Goal: Task Accomplishment & Management: Use online tool/utility

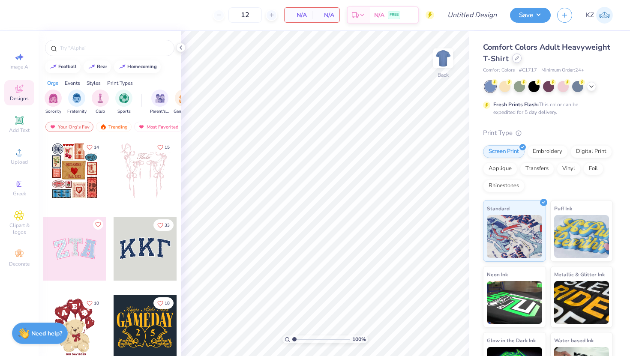
click at [515, 57] on icon at bounding box center [517, 58] width 4 height 4
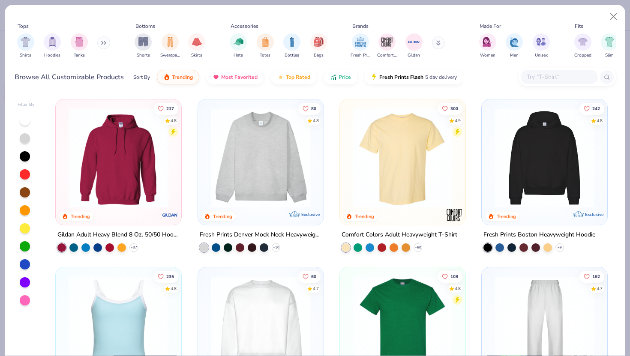
click at [549, 145] on img at bounding box center [544, 158] width 108 height 100
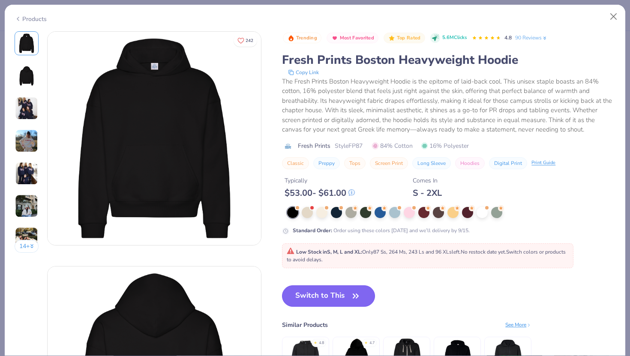
click at [325, 298] on button "Switch to This" at bounding box center [328, 296] width 93 height 21
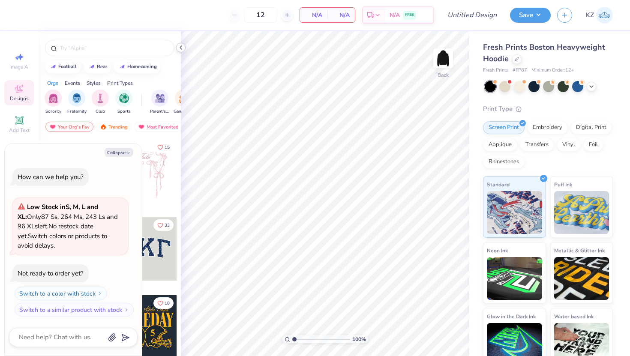
click at [180, 48] on icon at bounding box center [181, 47] width 7 height 7
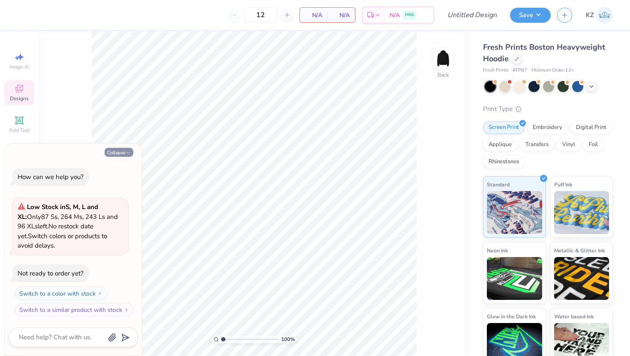
click at [115, 153] on button "Collapse" at bounding box center [119, 152] width 29 height 9
type textarea "x"
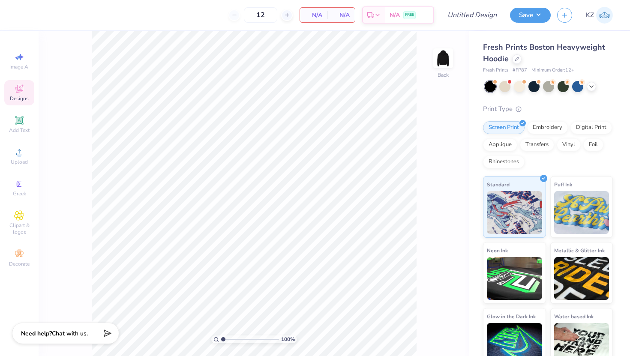
click at [556, 48] on span "Fresh Prints Boston Heavyweight Hoodie" at bounding box center [544, 53] width 122 height 22
drag, startPoint x: 530, startPoint y: 69, endPoint x: 514, endPoint y: 71, distance: 15.6
click at [514, 71] on div "Fresh Prints # FP87 Minimum Order: 12 +" at bounding box center [548, 70] width 130 height 7
copy span "FP87"
click at [21, 99] on span "Designs" at bounding box center [19, 98] width 19 height 7
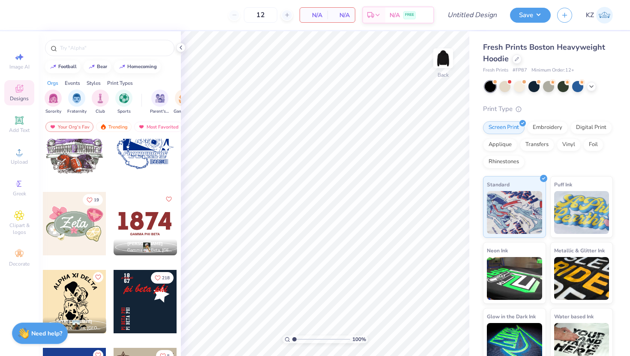
scroll to position [1285, 0]
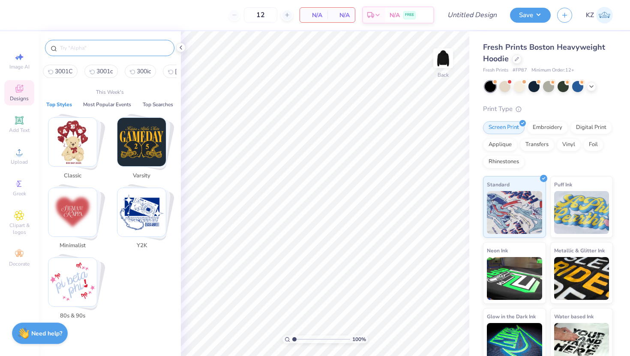
click at [98, 49] on input "text" at bounding box center [114, 48] width 110 height 9
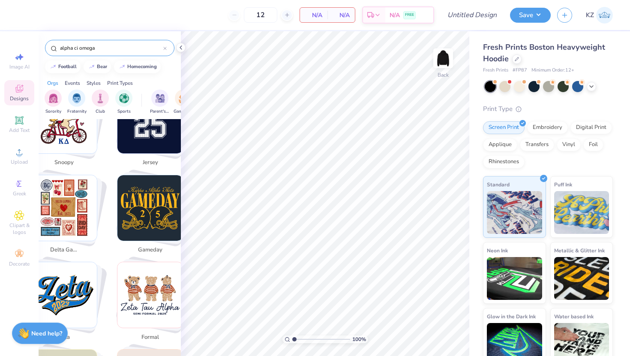
scroll to position [1364, 0]
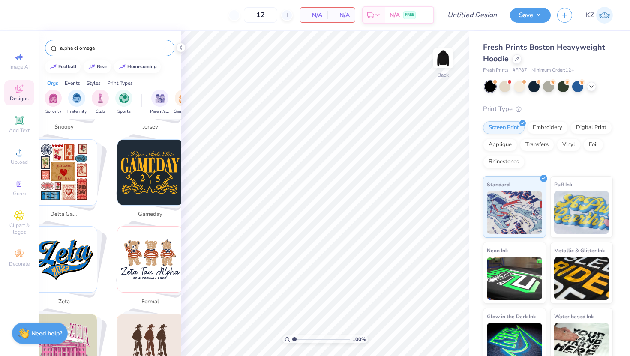
click at [76, 49] on input "alpha ci omega" at bounding box center [111, 48] width 104 height 9
type input "alpha chi omega"
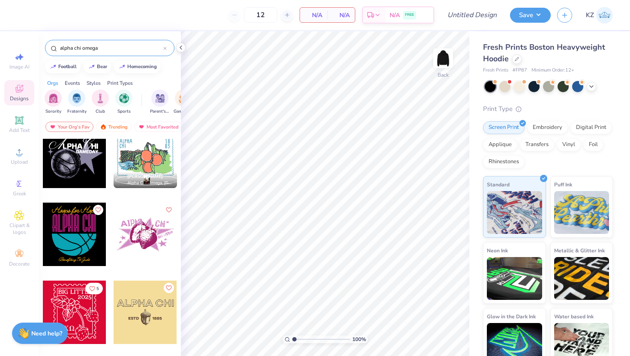
scroll to position [1436, 0]
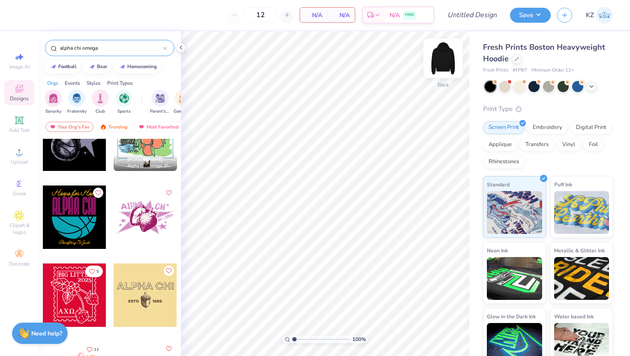
click at [445, 58] on img at bounding box center [443, 58] width 34 height 34
click at [68, 215] on div at bounding box center [74, 217] width 63 height 63
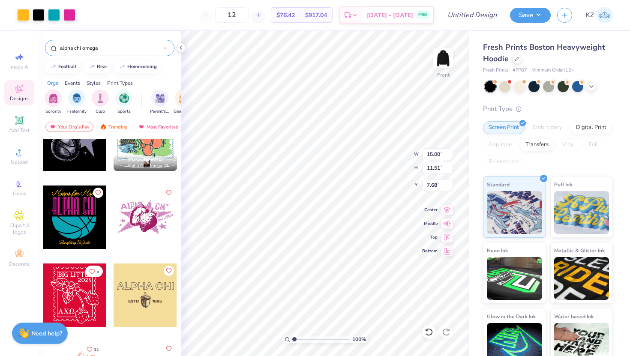
type input "7.68"
click at [442, 62] on img at bounding box center [443, 58] width 34 height 34
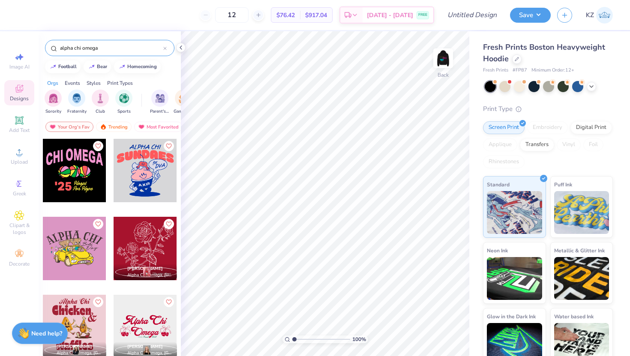
scroll to position [3745, 0]
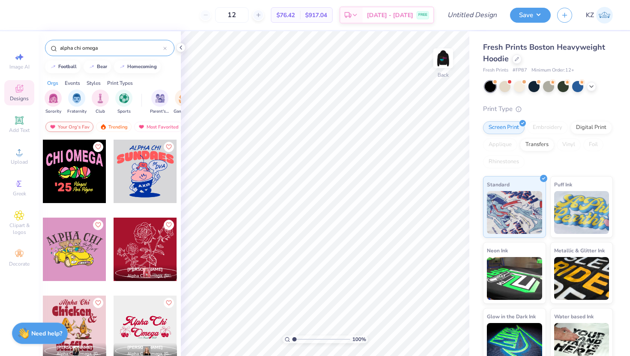
click at [74, 125] on div "Your Org's Fav" at bounding box center [69, 127] width 48 height 10
click at [110, 126] on div "Trending" at bounding box center [114, 127] width 36 height 10
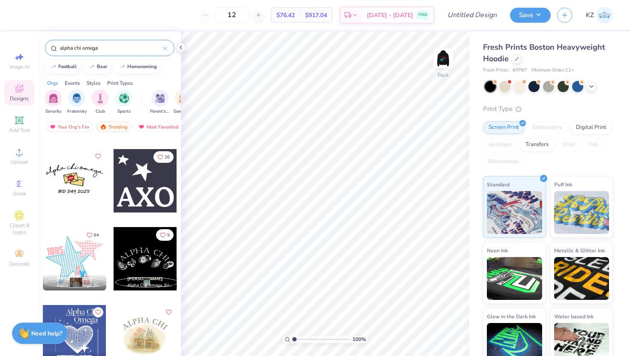
scroll to position [381, 0]
click at [152, 261] on div at bounding box center [145, 258] width 63 height 63
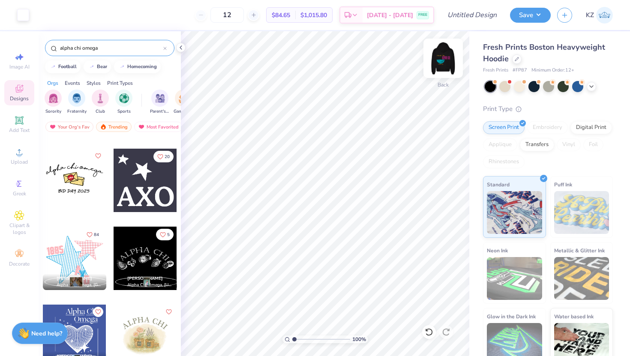
click at [445, 61] on img at bounding box center [443, 58] width 34 height 34
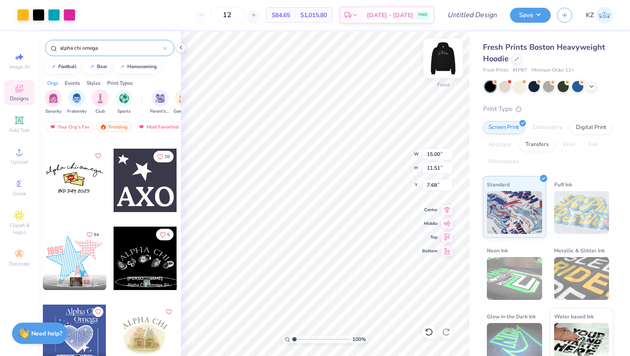
click at [441, 68] on img at bounding box center [443, 58] width 34 height 34
type input "11.96"
type input "4.68"
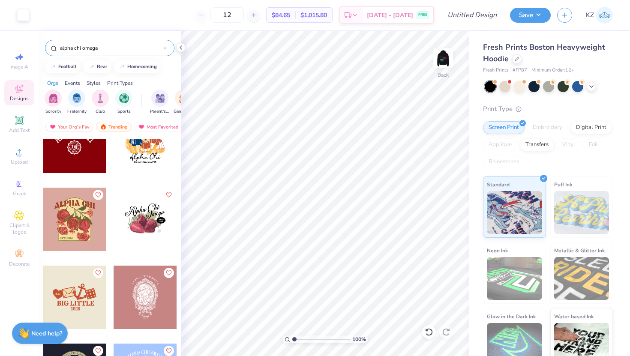
scroll to position [740, 0]
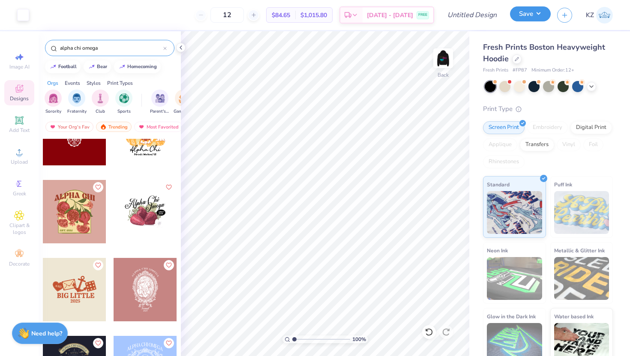
click at [531, 11] on button "Save" at bounding box center [530, 13] width 41 height 15
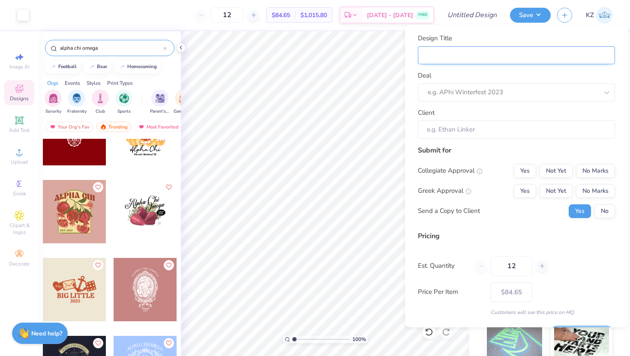
click at [443, 49] on input "Design Title" at bounding box center [516, 55] width 197 height 18
type input "A"
type input "AL"
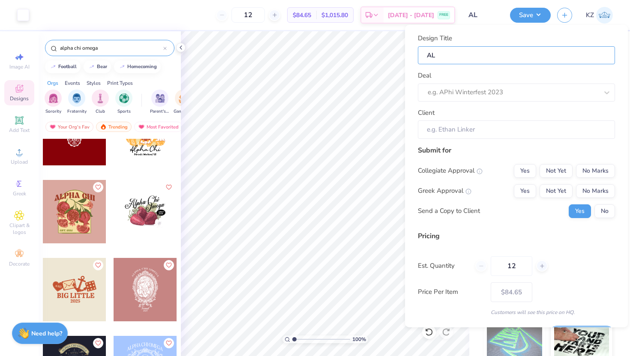
type input "ALp"
type input "ALph"
type input "ALpha"
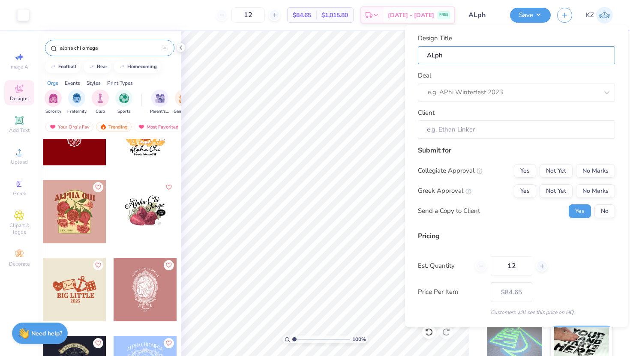
type input "ALpha"
type input "ALpha c"
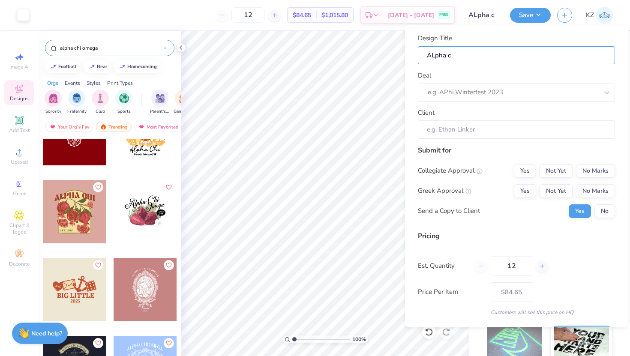
type input "ALpha ch"
type input "ALpha chi"
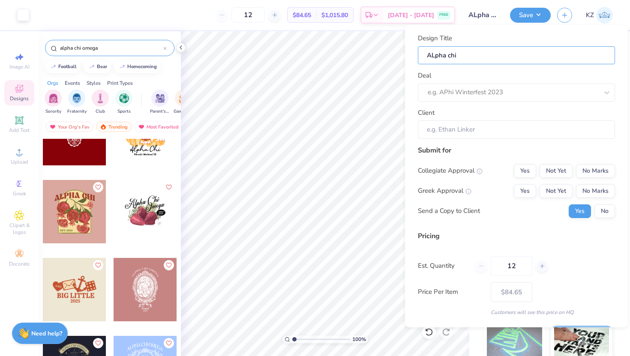
type input "ALpha chi"
type input "ALpha chi o"
type input "ALpha chi om"
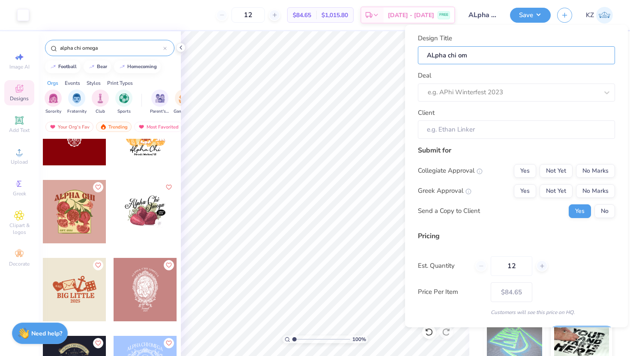
type input "ALpha chi ome"
type input "ALpha chi omeg"
type input "ALpha chi omega"
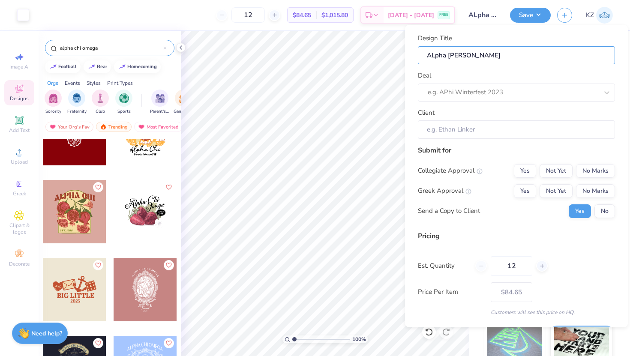
type input "ALpha chi omega"
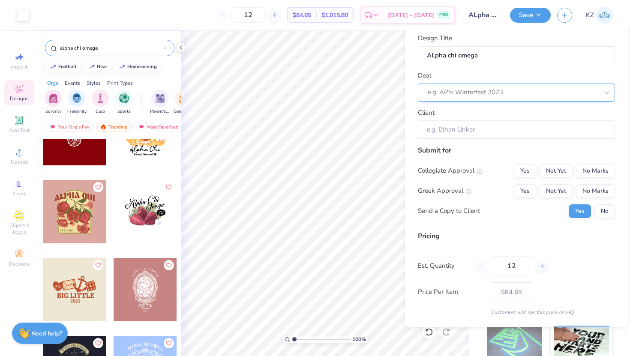
click at [451, 93] on div at bounding box center [513, 93] width 171 height 12
paste input "FP87"
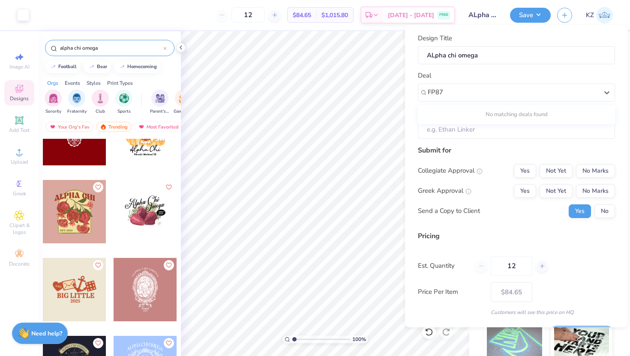
click at [486, 112] on div "No matching deals found" at bounding box center [516, 114] width 197 height 15
type input "FP87"
click at [469, 135] on input "Client" at bounding box center [516, 129] width 197 height 18
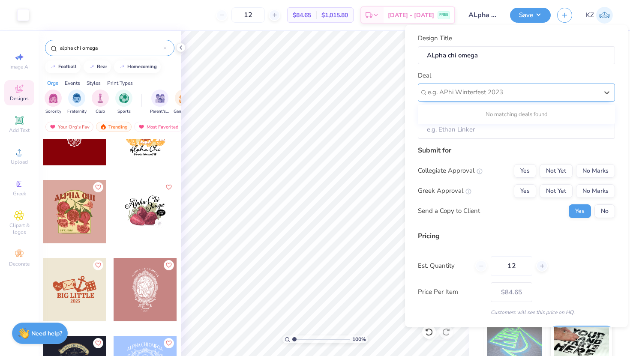
click at [511, 93] on div at bounding box center [513, 93] width 171 height 12
click at [488, 119] on div "No matching deals found" at bounding box center [516, 114] width 197 height 15
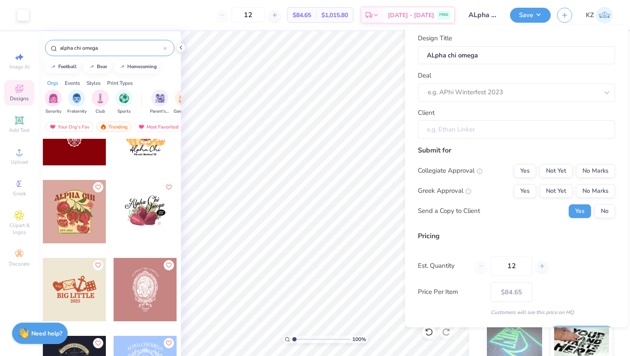
click at [483, 138] on input "Client" at bounding box center [516, 129] width 197 height 18
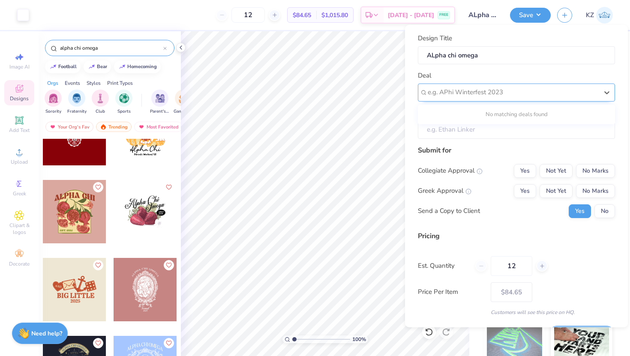
drag, startPoint x: 518, startPoint y: 91, endPoint x: 436, endPoint y: 92, distance: 81.0
click at [436, 92] on div at bounding box center [513, 93] width 171 height 12
drag, startPoint x: 424, startPoint y: 92, endPoint x: 524, endPoint y: 95, distance: 100.4
click at [524, 95] on div "e.g. APhi Winterfest 2023" at bounding box center [516, 93] width 197 height 18
click at [492, 95] on div at bounding box center [513, 93] width 171 height 12
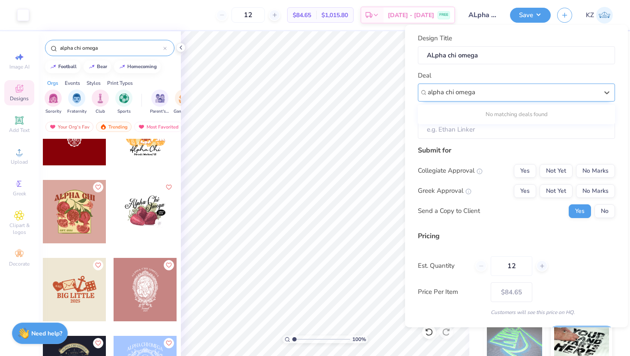
type input "alpha chi omega"
click at [491, 120] on div "No matching deals found" at bounding box center [516, 114] width 197 height 15
click at [492, 95] on div at bounding box center [513, 93] width 171 height 12
type input "Chi omega"
click at [520, 116] on div "No matching deals found" at bounding box center [516, 114] width 197 height 15
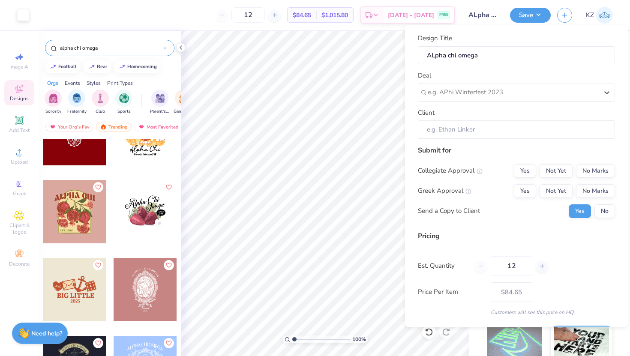
drag, startPoint x: 469, startPoint y: 94, endPoint x: 407, endPoint y: 93, distance: 62.2
click at [407, 93] on div "Design Title ALpha chi omega Deal Select is focused ,type to refine list, press…" at bounding box center [516, 176] width 223 height 303
type input "P"
type input "z"
type input "d"
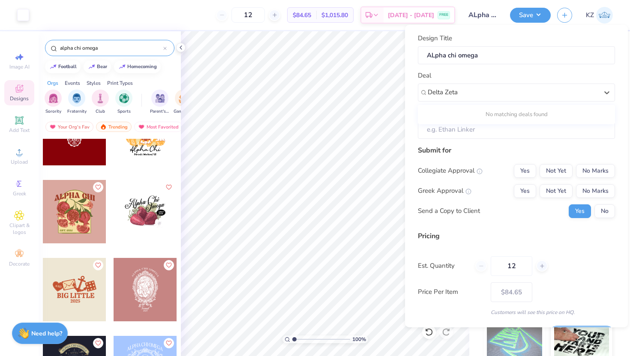
type input "Delta Zeta"
click at [473, 112] on div "No matching deals found" at bounding box center [516, 114] width 197 height 15
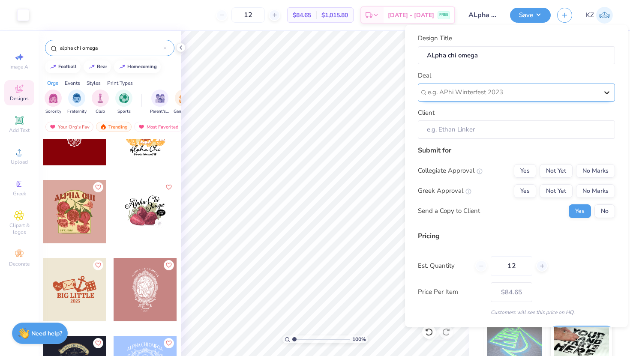
click at [600, 94] on div at bounding box center [606, 92] width 15 height 15
click at [502, 96] on div at bounding box center [513, 93] width 171 height 12
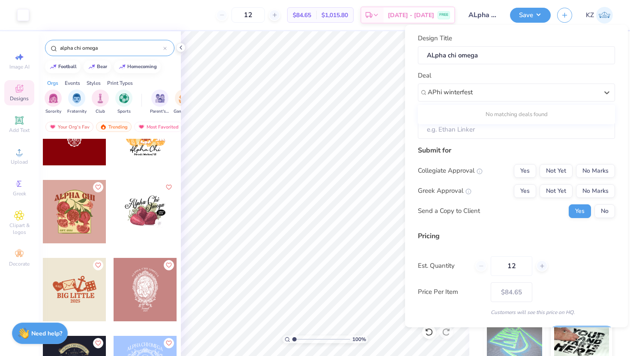
type input "APhi winterfest"
click at [487, 130] on input "Client" at bounding box center [516, 129] width 197 height 18
click at [472, 131] on input "Client" at bounding box center [516, 129] width 197 height 18
click at [465, 129] on input "Client" at bounding box center [516, 129] width 197 height 18
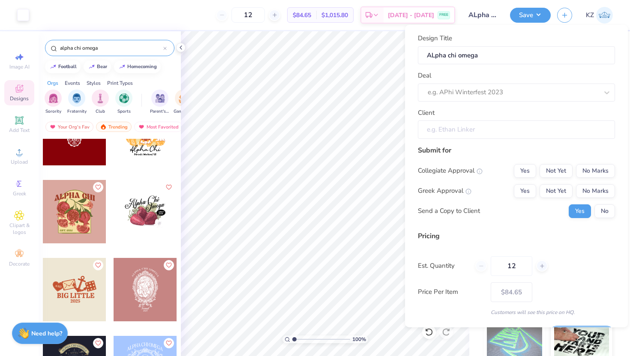
click at [465, 129] on input "Client" at bounding box center [516, 129] width 197 height 18
click at [452, 129] on input "Client" at bounding box center [516, 129] width 197 height 18
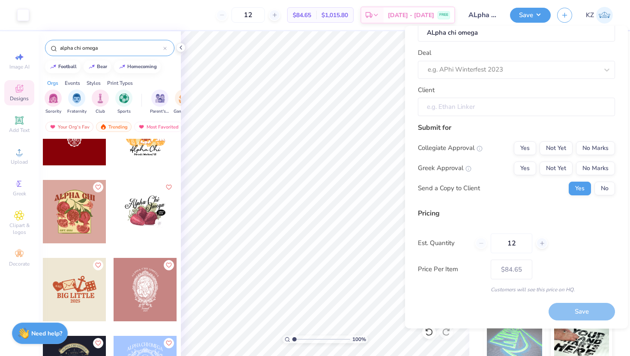
scroll to position [0, 0]
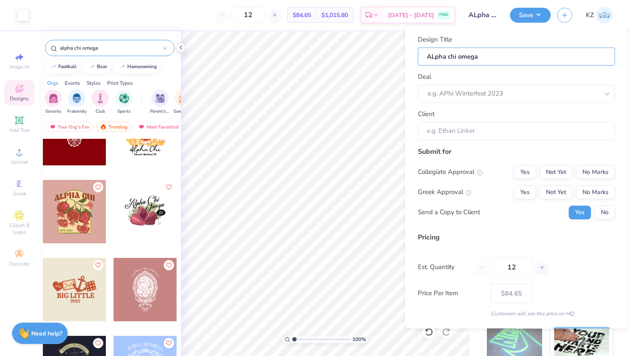
drag, startPoint x: 485, startPoint y: 56, endPoint x: 416, endPoint y: 56, distance: 69.5
click at [416, 56] on div "Design Title ALpha chi omega Deal e.g. APhi Winterfest 2023 Client Submit for C…" at bounding box center [516, 177] width 223 height 303
drag, startPoint x: 243, startPoint y: 15, endPoint x: 226, endPoint y: 14, distance: 16.7
click at [226, 14] on input "12" at bounding box center [227, 14] width 33 height 15
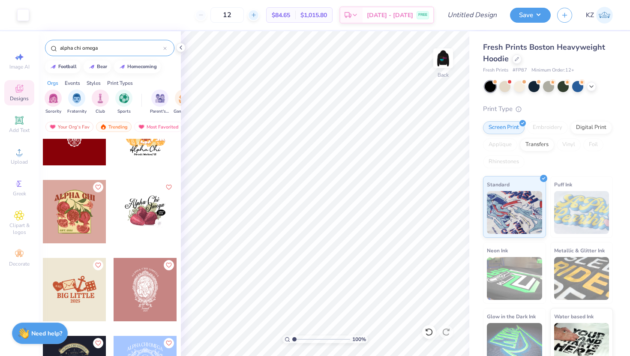
click at [257, 14] on icon at bounding box center [254, 15] width 6 height 6
click at [244, 16] on input "13" at bounding box center [227, 14] width 33 height 15
type input "12"
click at [499, 123] on div "Screen Print" at bounding box center [504, 126] width 42 height 13
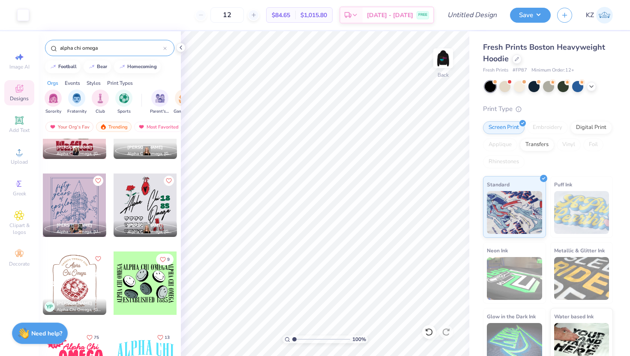
scroll to position [3964, 0]
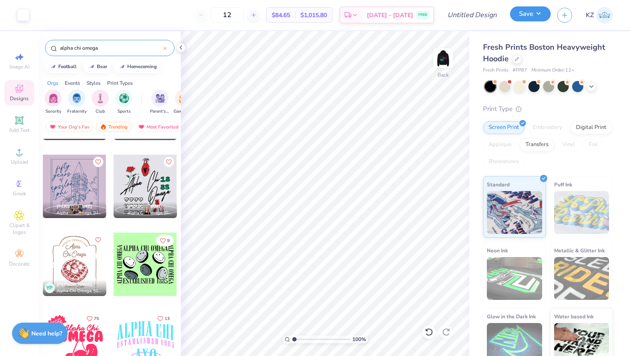
click at [541, 15] on button "Save" at bounding box center [530, 13] width 41 height 15
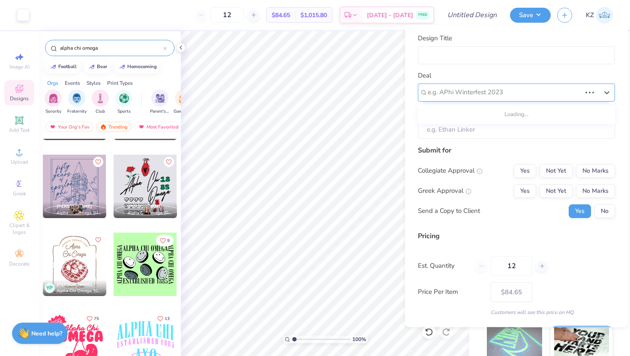
click at [469, 91] on div at bounding box center [504, 93] width 153 height 12
click at [443, 45] on div "Design Title" at bounding box center [516, 48] width 197 height 31
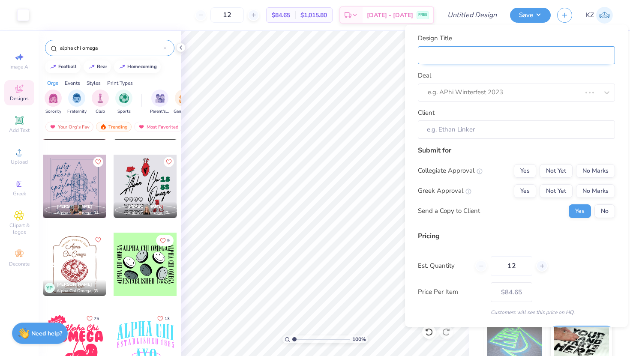
click at [445, 56] on input "Design Title" at bounding box center [516, 55] width 197 height 18
type input "m"
type input "mo"
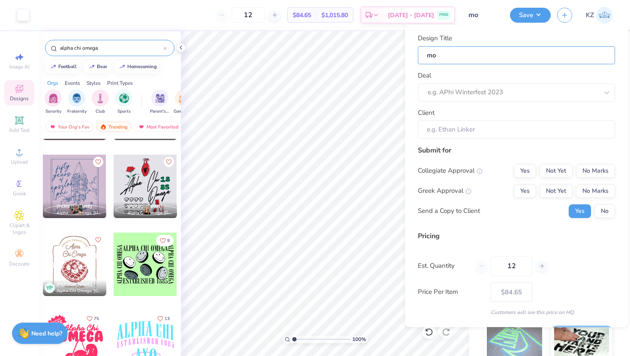
type input "mod"
type input "mod 7"
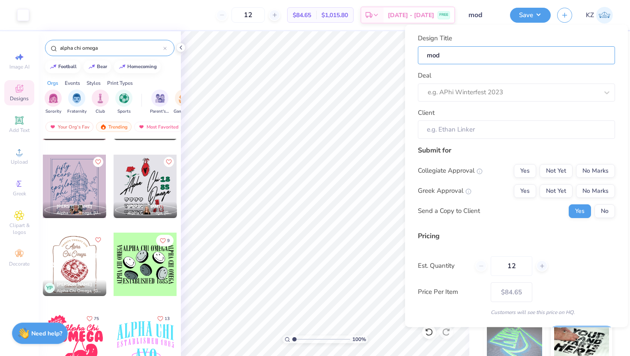
type input "mod 7"
type input "mod 7 o"
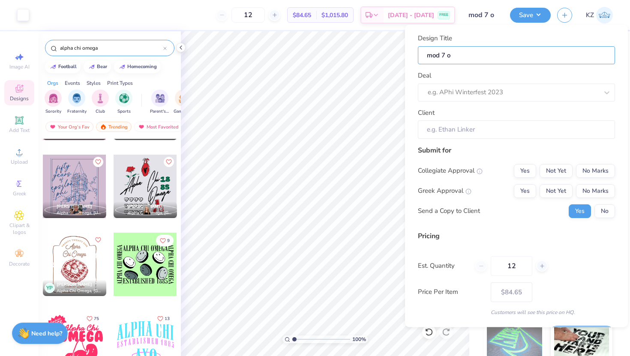
type input "mod 7 od"
type input "mod 7 o"
type input "mod 7"
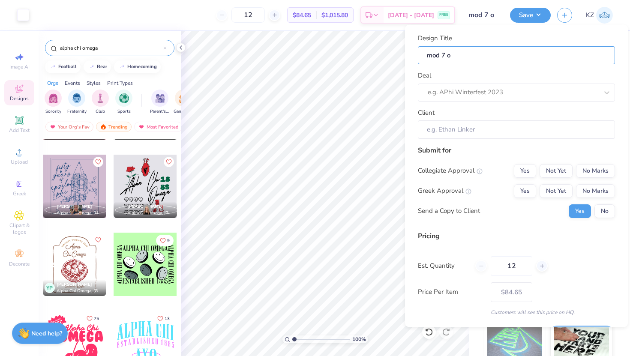
type input "mod 7"
type input "mod 7 o"
type input "mod 7 or"
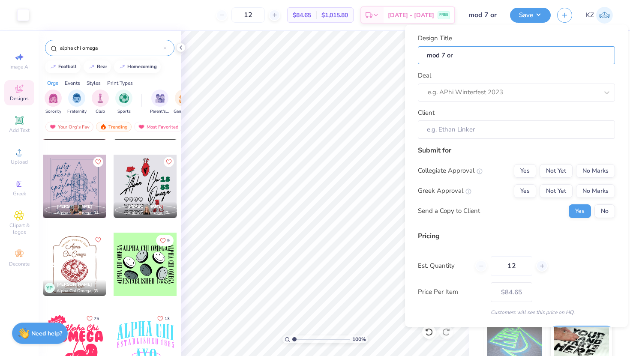
type input "mod 7 ord"
type input "mod 7 orde"
type input "mod 7 order"
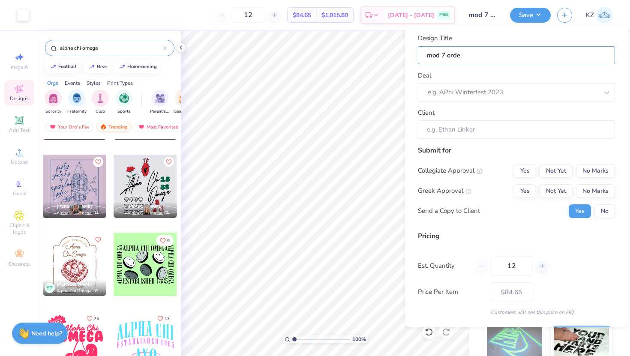
type input "mod 7 order"
type input "mod 7 orderi"
type input "mod 7 orderin"
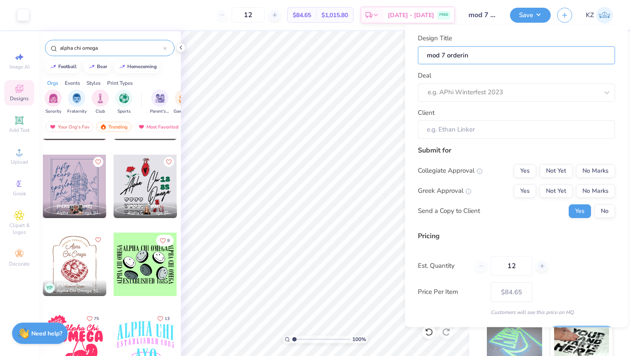
type input "mod 7 ordering"
click at [493, 99] on div "e.g. APhi Winterfest 2023" at bounding box center [516, 92] width 197 height 18
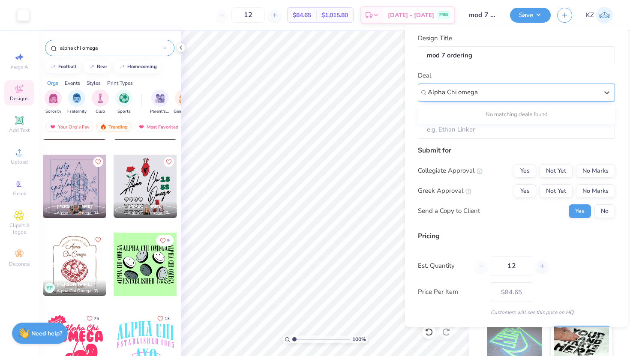
type input "Alpha Chi omega"
click at [608, 91] on icon at bounding box center [607, 92] width 9 height 9
click at [605, 91] on icon at bounding box center [607, 92] width 5 height 3
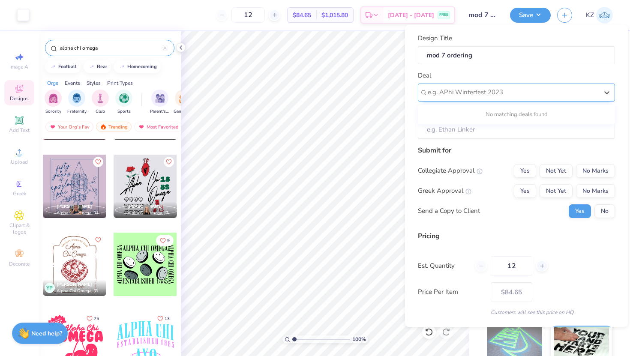
click at [548, 93] on div at bounding box center [513, 93] width 171 height 12
click at [463, 93] on input "Alpha Chi omega" at bounding box center [455, 92] width 54 height 10
type input "Alpha Chi Omega"
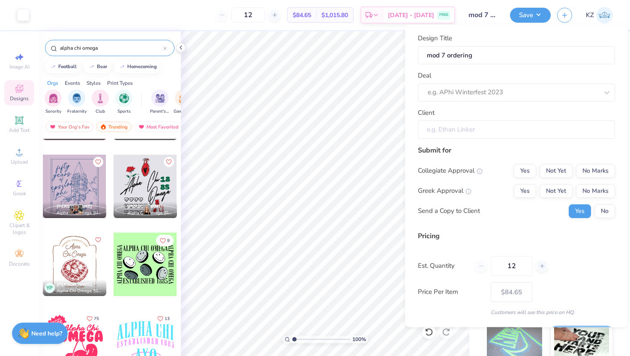
click at [449, 131] on input "Client" at bounding box center [516, 129] width 197 height 18
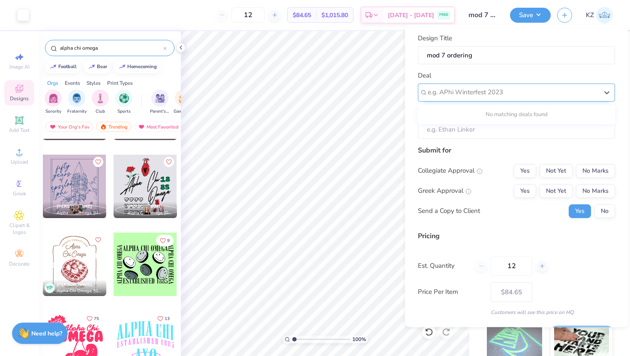
click at [445, 88] on div at bounding box center [513, 93] width 171 height 12
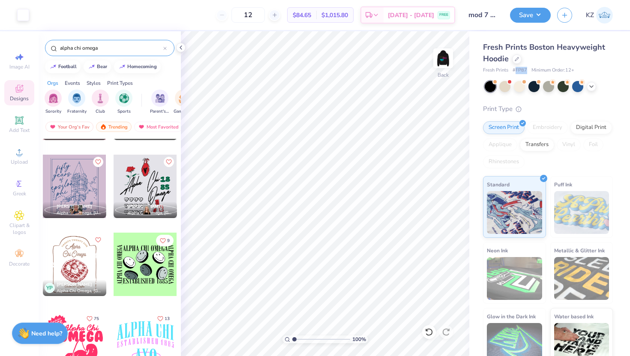
drag, startPoint x: 527, startPoint y: 70, endPoint x: 515, endPoint y: 71, distance: 12.9
click at [515, 71] on div "Fresh Prints # FP87 Minimum Order: 12 +" at bounding box center [548, 70] width 130 height 7
copy span "FP87"
click at [540, 15] on button "Save" at bounding box center [530, 13] width 41 height 15
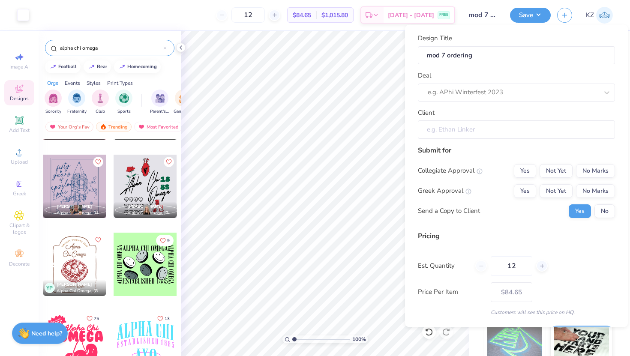
click at [461, 130] on input "Client" at bounding box center [516, 129] width 197 height 18
click at [441, 134] on input "Client" at bounding box center [516, 129] width 197 height 18
click at [444, 91] on div at bounding box center [513, 93] width 171 height 12
type input "Alpha Chi Omega"
click at [455, 114] on div "No matching deals found" at bounding box center [516, 114] width 197 height 15
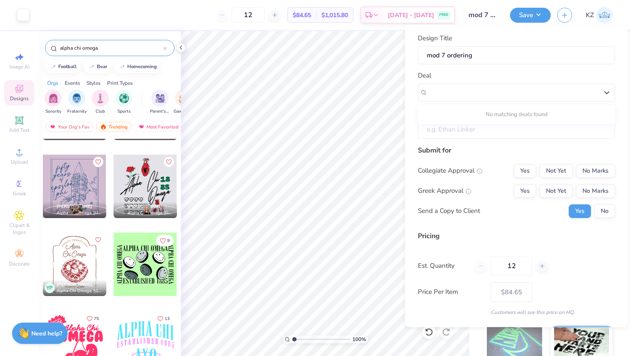
click at [450, 128] on input "Client" at bounding box center [516, 129] width 197 height 18
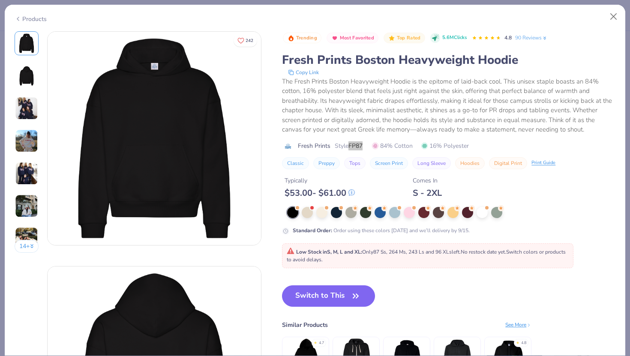
type textarea "x"
